Goal: Task Accomplishment & Management: Use online tool/utility

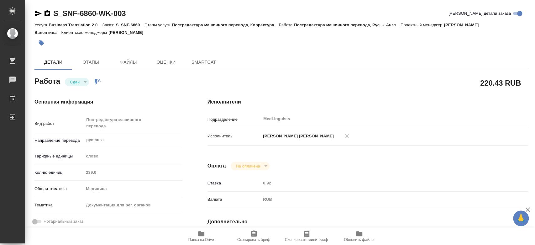
type textarea "x"
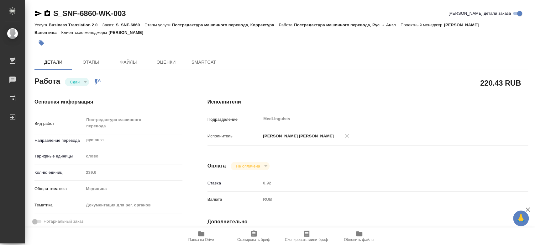
type textarea "x"
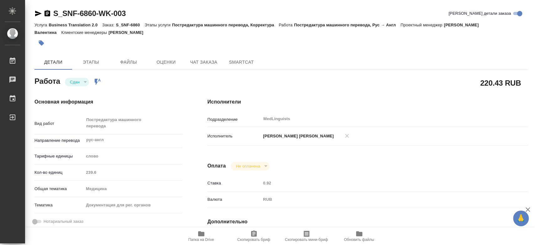
type textarea "x"
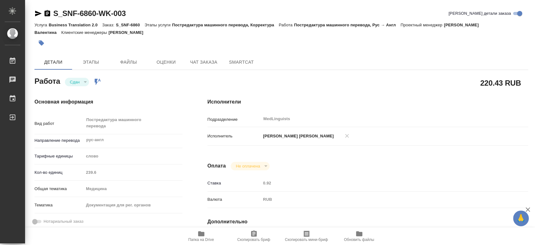
type textarea "x"
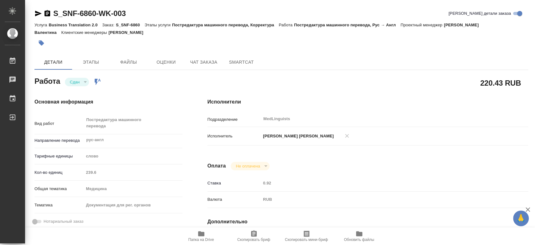
click at [81, 173] on p "Кол-во единиц" at bounding box center [58, 172] width 49 height 6
type textarea "x"
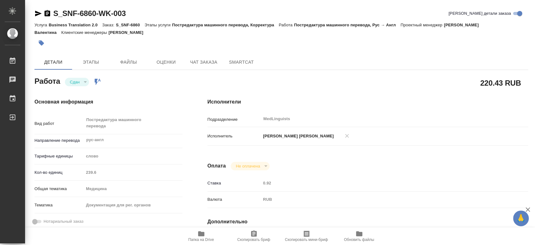
type textarea "x"
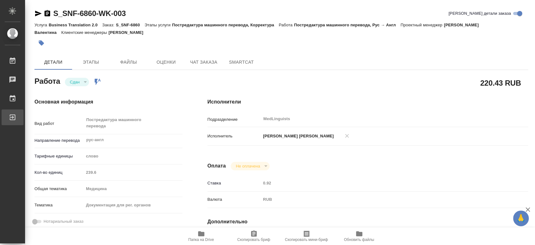
type textarea "x"
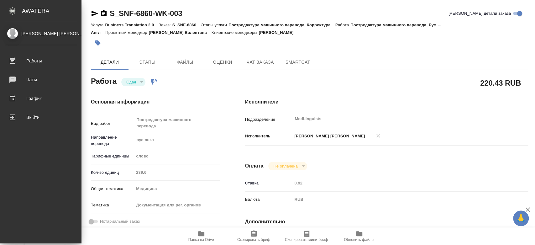
type textarea "x"
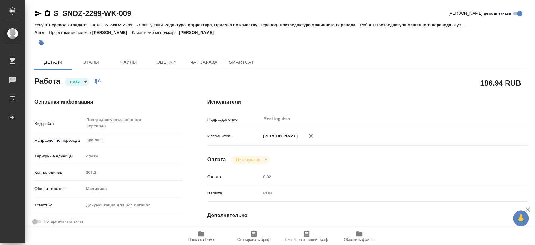
click at [78, 172] on div "Кол-во единиц 203.2" at bounding box center [108, 172] width 148 height 11
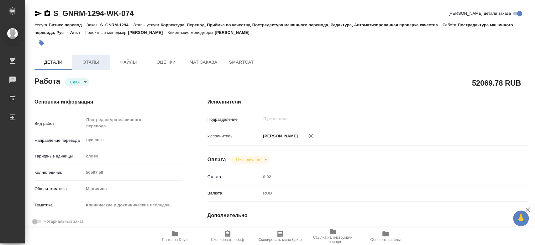
click at [94, 61] on span "Этапы" at bounding box center [91, 62] width 30 height 8
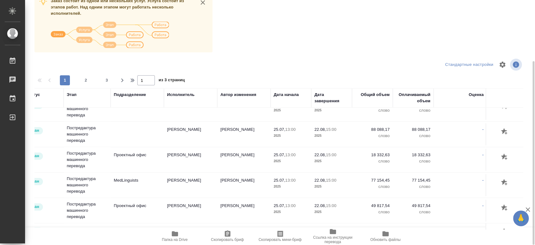
scroll to position [421, 65]
click at [272, 181] on p "25.07," at bounding box center [278, 180] width 12 height 5
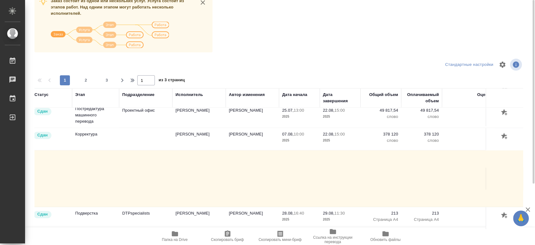
scroll to position [12, 0]
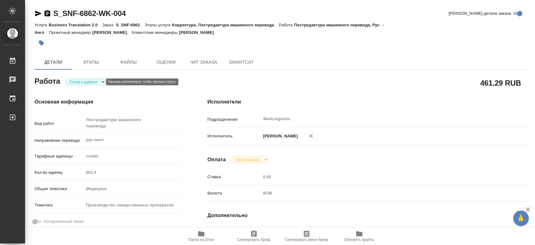
click at [101, 84] on body "🙏 .cls-1 fill:#fff; AWATERA Chernyayeva Tatyana Работы 0 Чаты График Выйти S_SN…" at bounding box center [267, 122] width 535 height 245
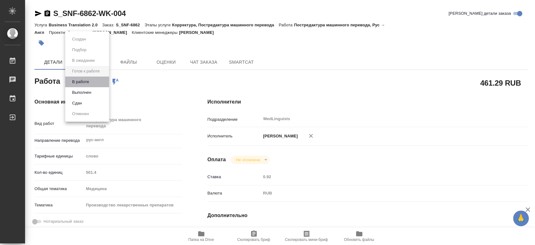
click at [93, 82] on li "В работе" at bounding box center [87, 82] width 44 height 11
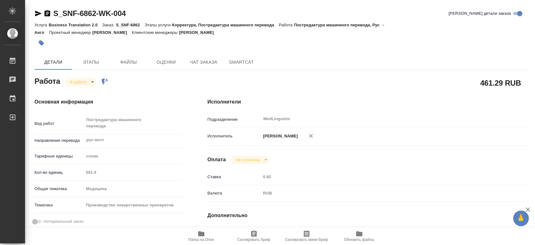
type textarea "x"
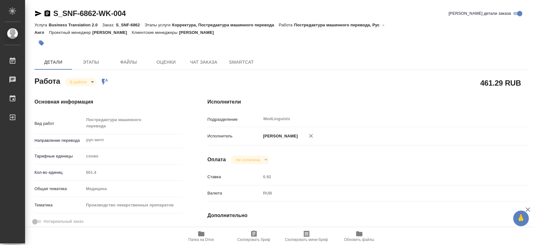
type textarea "x"
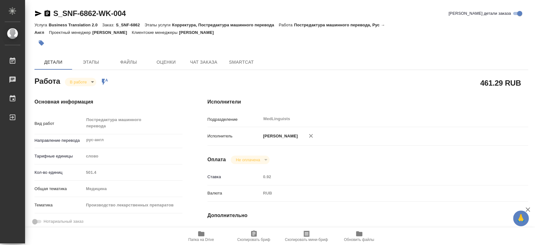
type textarea "x"
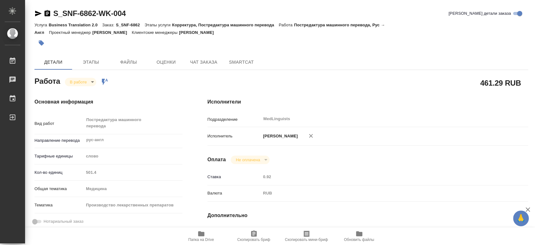
type textarea "x"
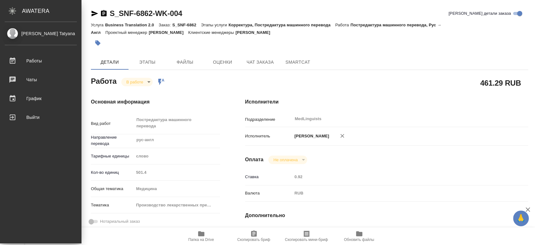
type textarea "x"
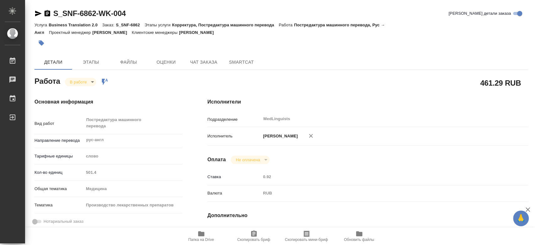
click at [204, 232] on icon "button" at bounding box center [201, 233] width 6 height 5
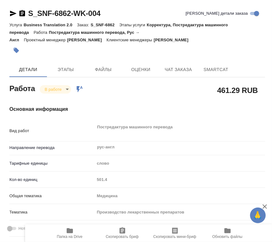
type textarea "x"
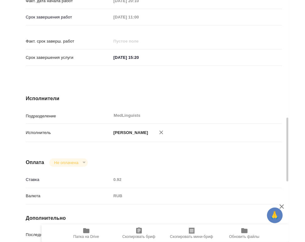
scroll to position [453, 0]
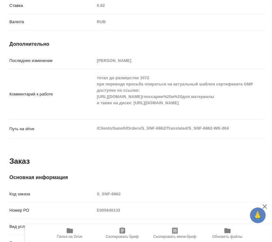
click at [81, 91] on div "Комментарий к работе тотал до разверстки 1072 при переводе просьба опираться на…" at bounding box center [137, 94] width 256 height 45
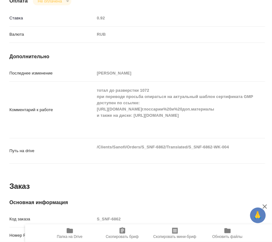
type textarea "x"
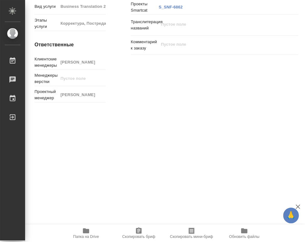
type textarea "x"
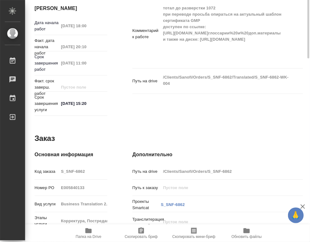
scroll to position [5, 0]
